Goal: Information Seeking & Learning: Learn about a topic

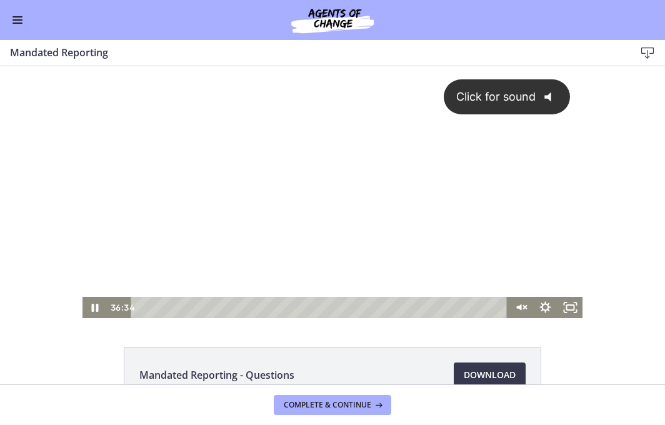
click at [379, 194] on div "Click for sound @keyframes VOLUME_SMALL_WAVE_FLASH { 0% { opacity: 0; } 33% { o…" at bounding box center [332, 181] width 500 height 231
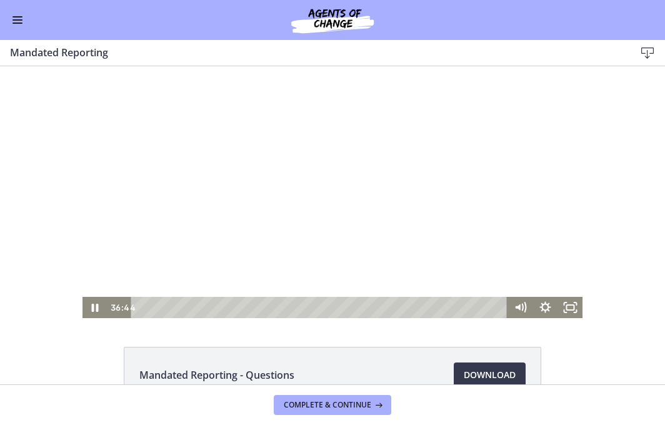
click at [131, 246] on div at bounding box center [332, 192] width 500 height 252
click at [490, 305] on div "39:08" at bounding box center [320, 307] width 361 height 21
click at [398, 242] on div at bounding box center [332, 192] width 500 height 252
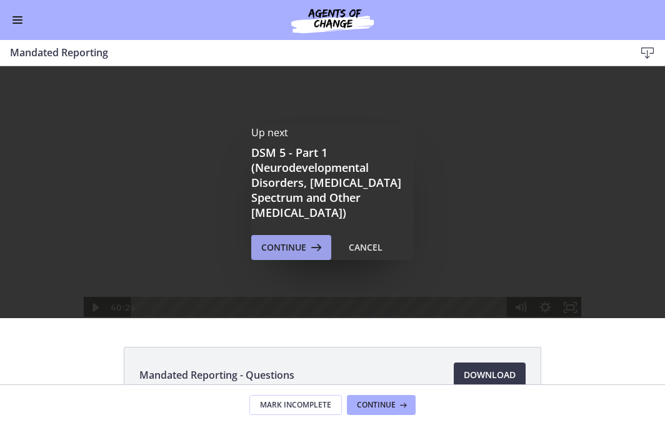
click at [307, 246] on icon at bounding box center [314, 247] width 17 height 15
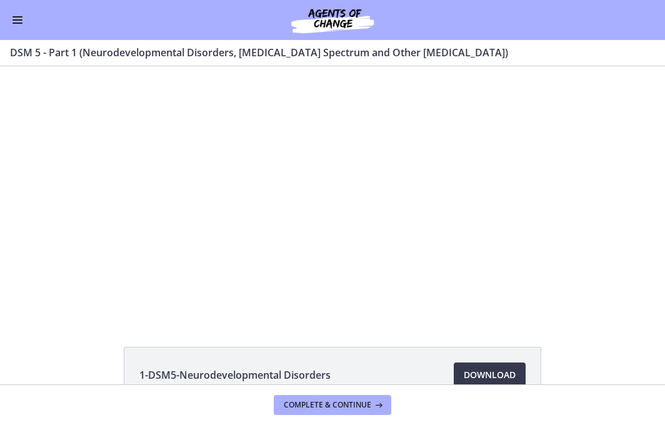
click at [16, 22] on span "Enable menu" at bounding box center [17, 22] width 10 height 1
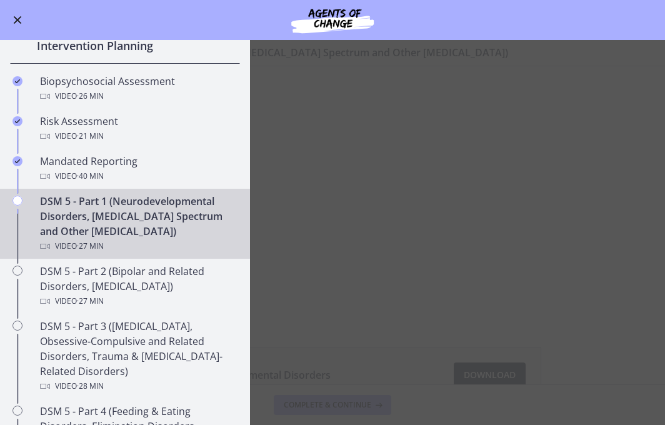
scroll to position [370, 0]
click at [21, 21] on button "Enable menu" at bounding box center [17, 19] width 15 height 15
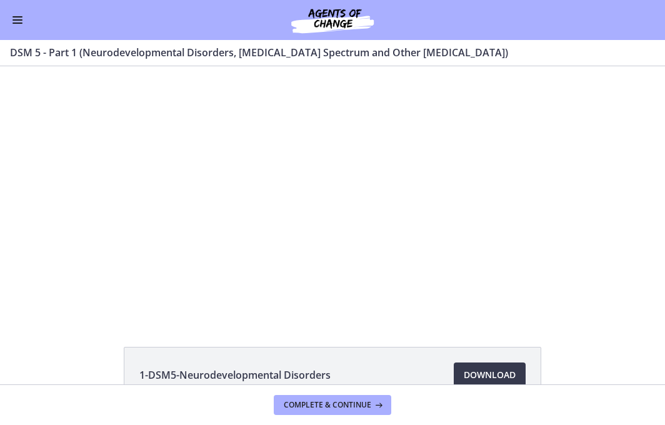
click at [21, 24] on button "Enable menu" at bounding box center [17, 19] width 15 height 15
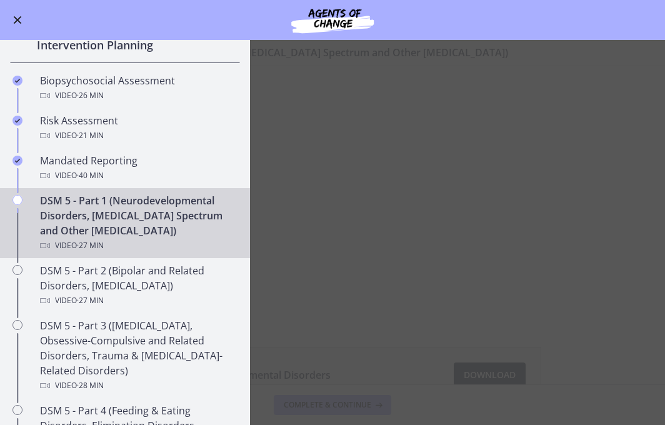
click at [21, 24] on button "Enable menu" at bounding box center [17, 19] width 15 height 15
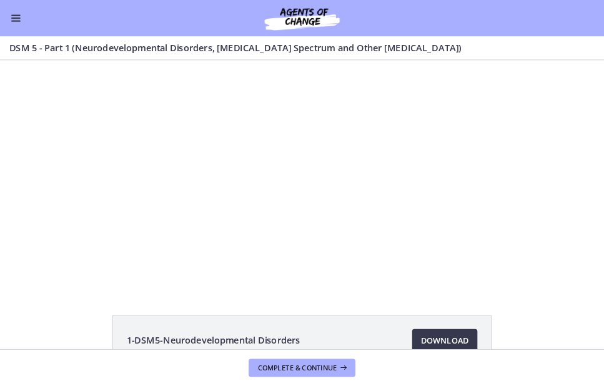
scroll to position [369, 0]
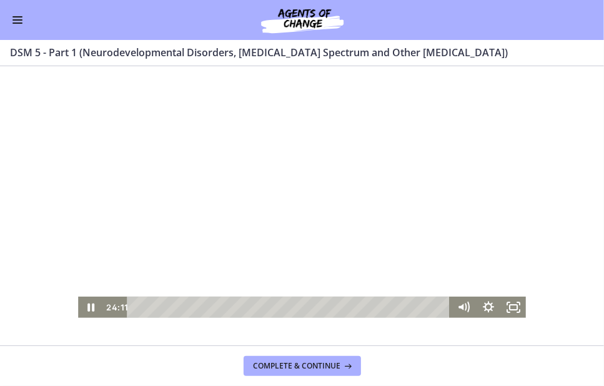
click at [201, 203] on div at bounding box center [301, 192] width 447 height 252
click at [201, 202] on div at bounding box center [301, 192] width 447 height 252
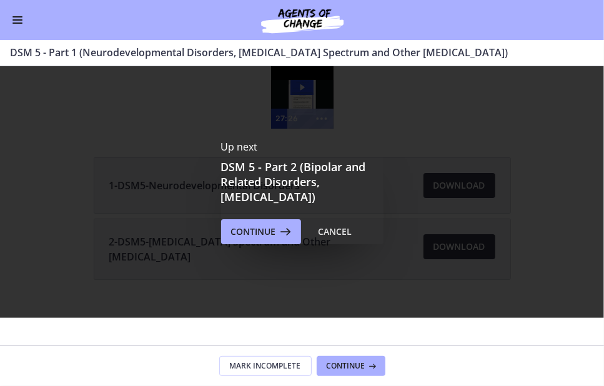
scroll to position [0, 0]
click at [17, 19] on span "Enable menu" at bounding box center [17, 19] width 10 height 1
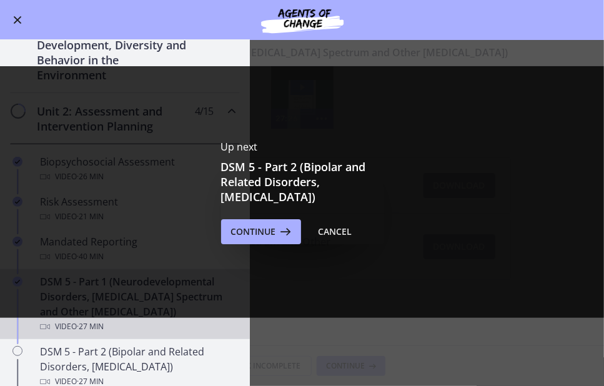
scroll to position [194, 0]
